Goal: Information Seeking & Learning: Understand process/instructions

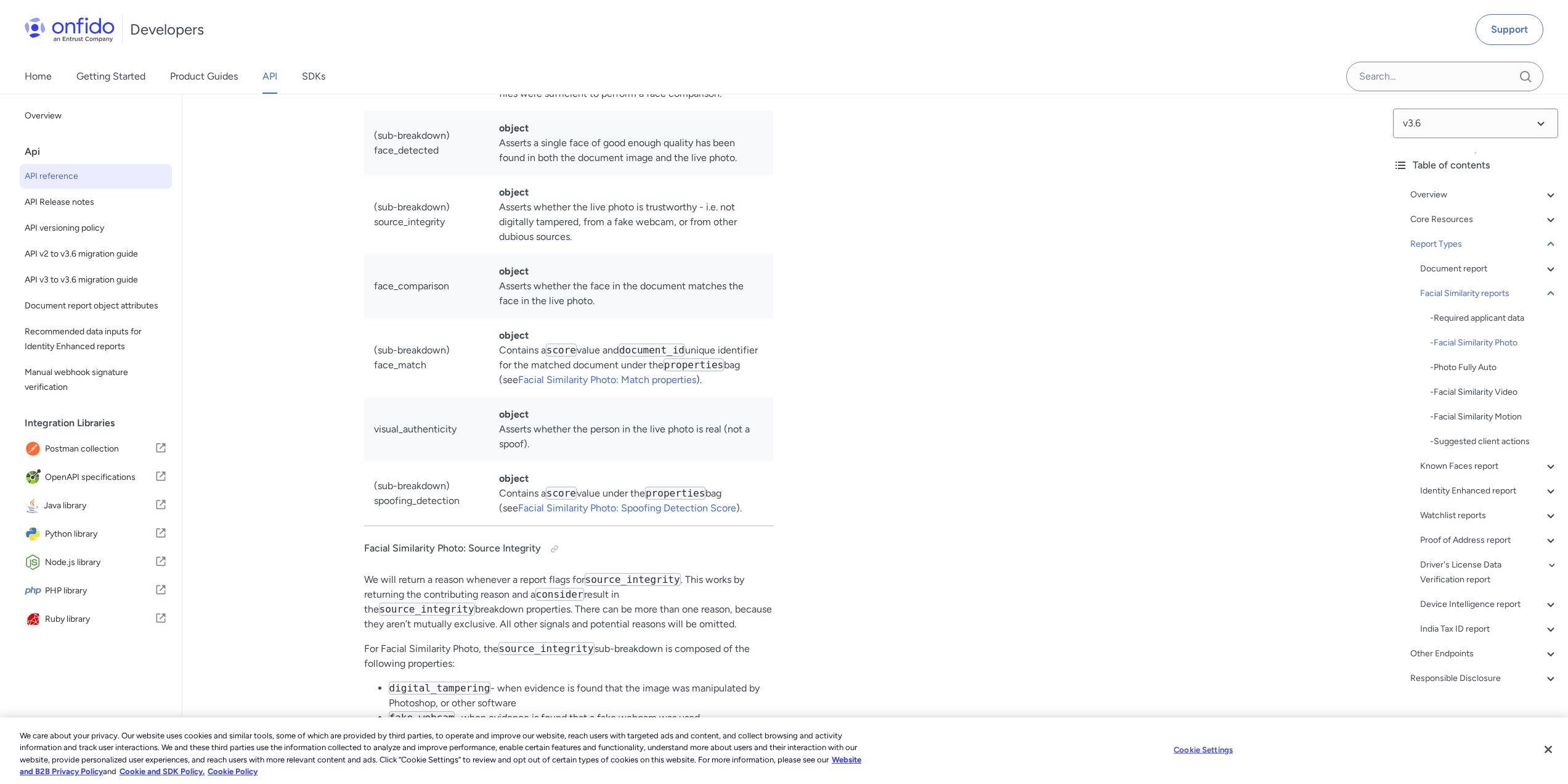
scroll to position [55838, 0]
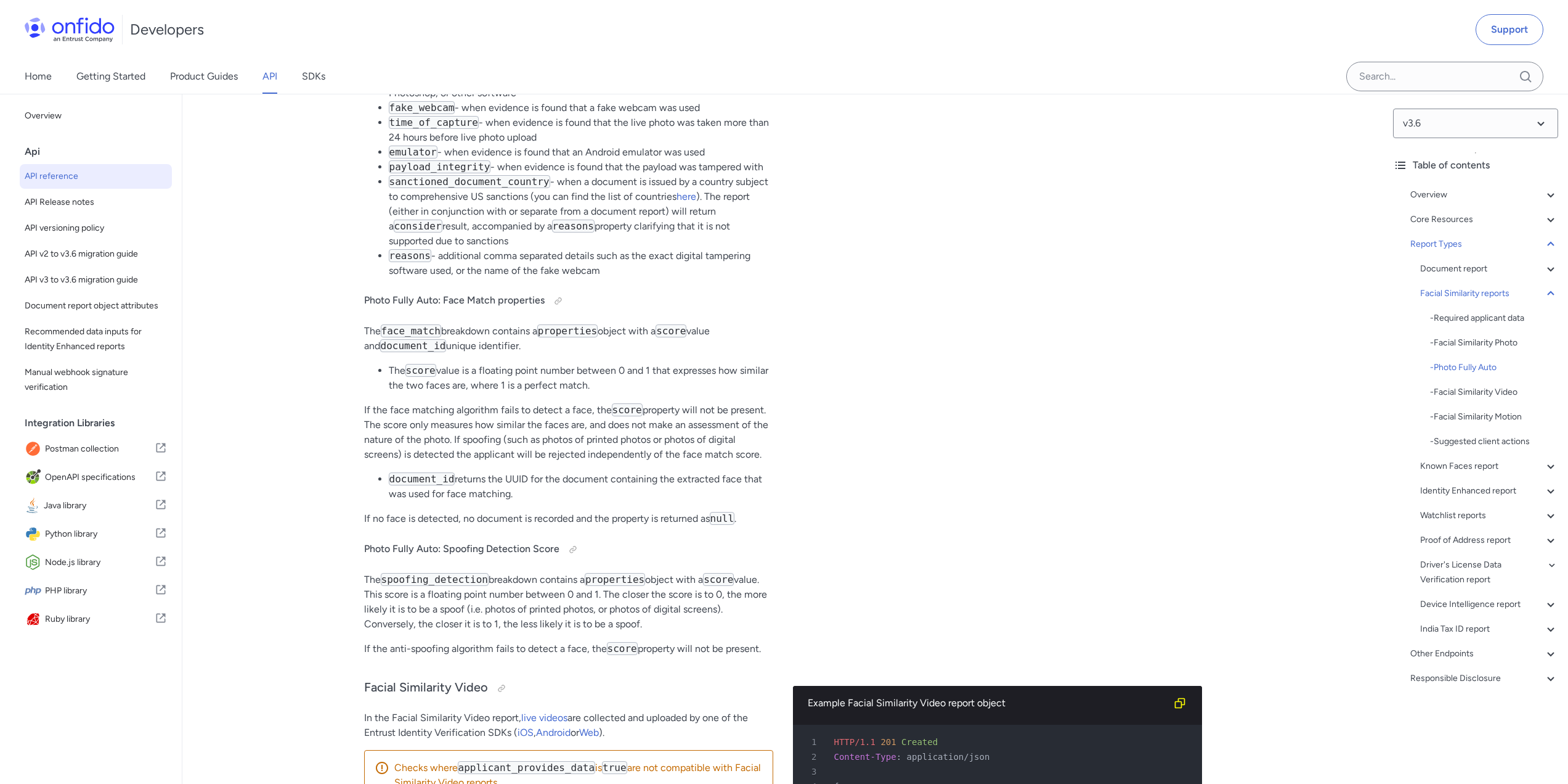
scroll to position [58569, 0]
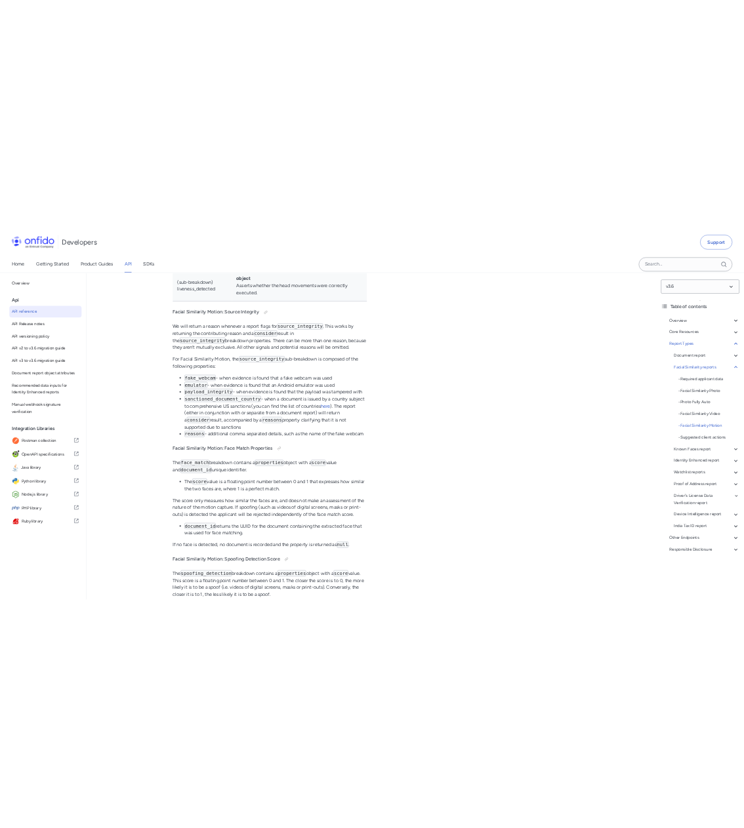
scroll to position [68123, 0]
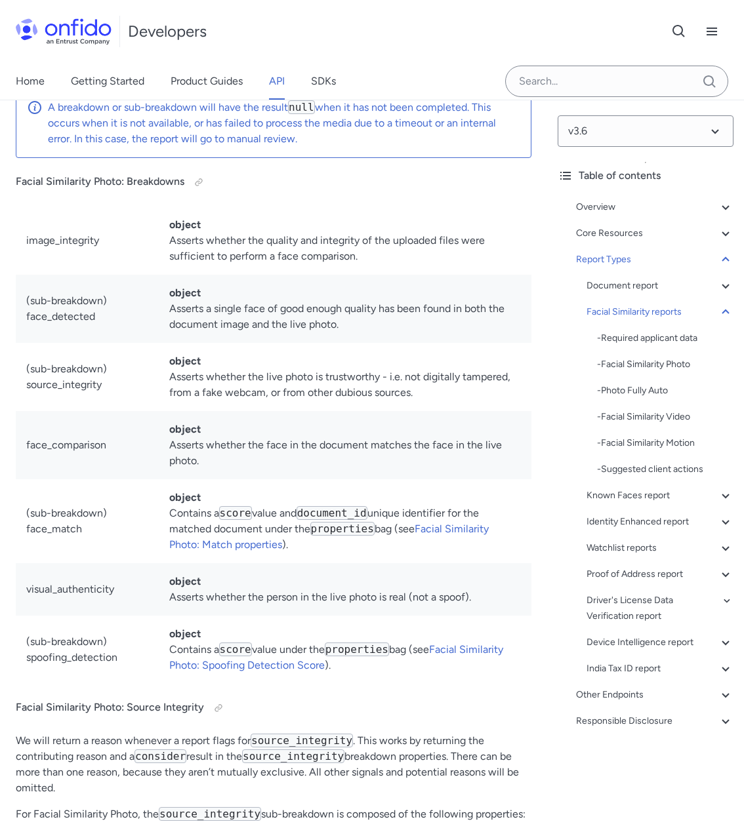
scroll to position [75191, 0]
